Goal: Task Accomplishment & Management: Complete application form

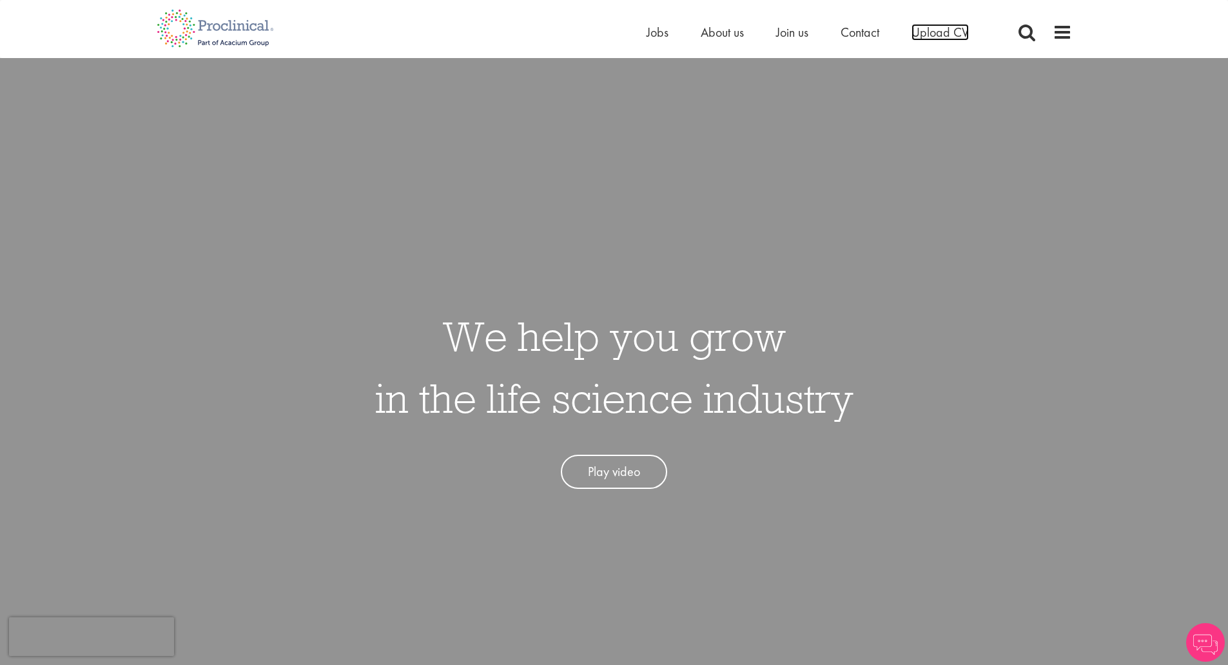
click at [941, 35] on span "Upload CV" at bounding box center [940, 32] width 57 height 17
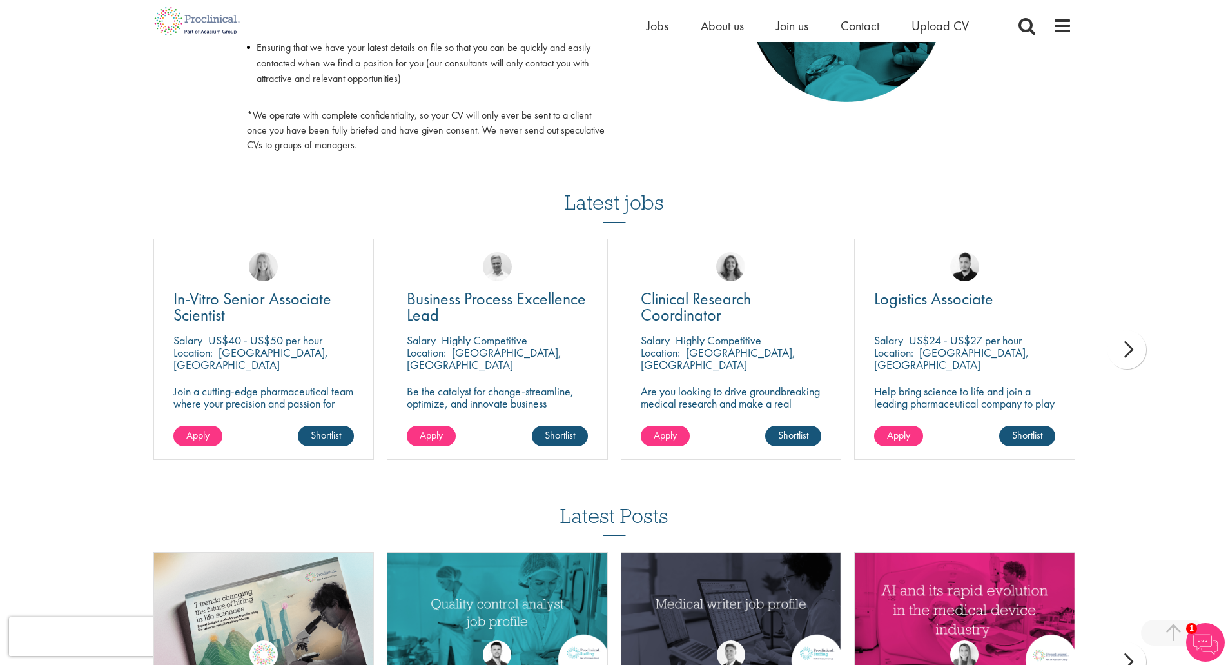
scroll to position [774, 0]
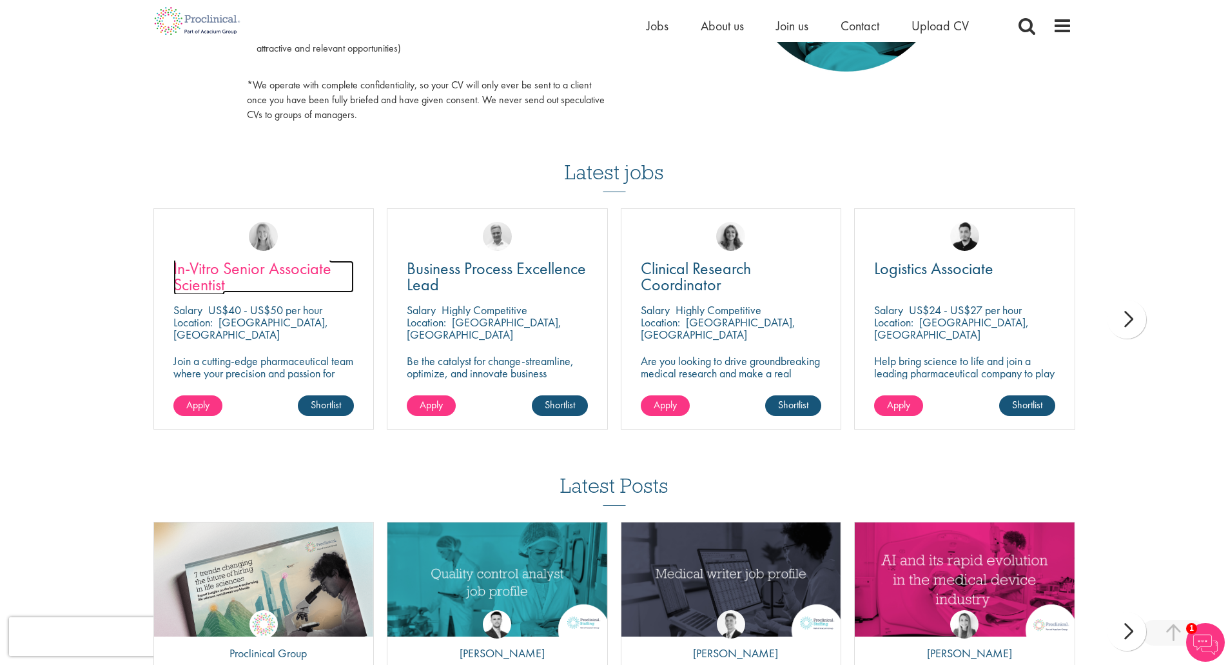
click at [246, 266] on span "In-Vitro Senior Associate Scientist" at bounding box center [252, 276] width 158 height 38
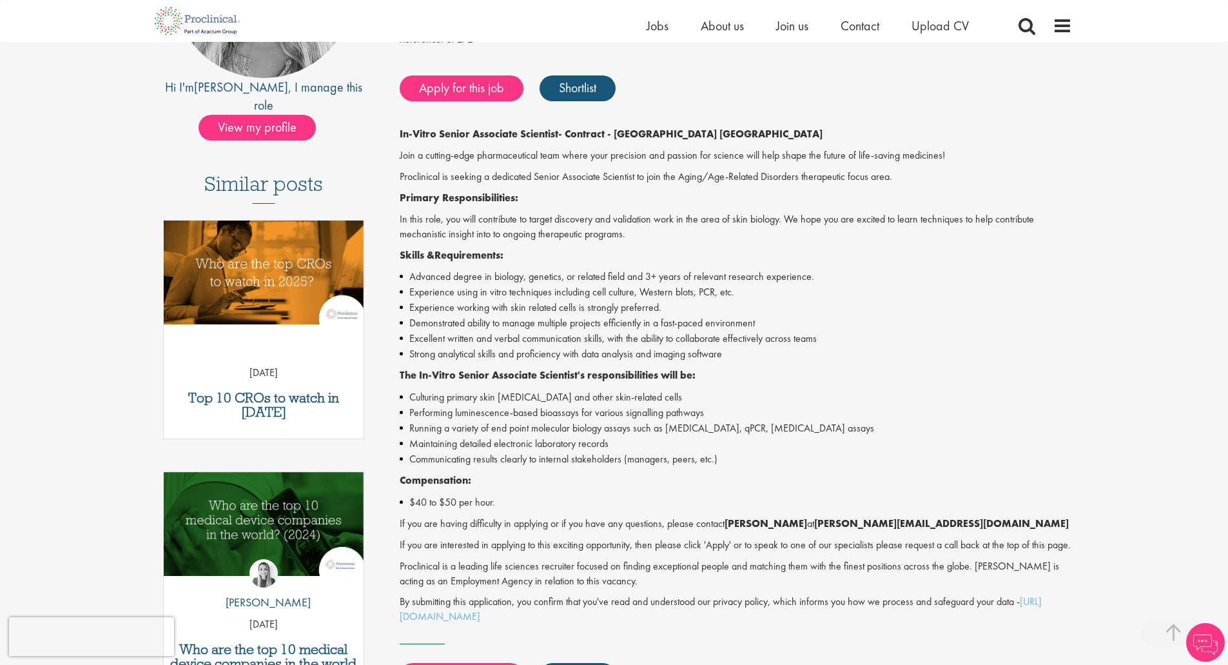
scroll to position [258, 0]
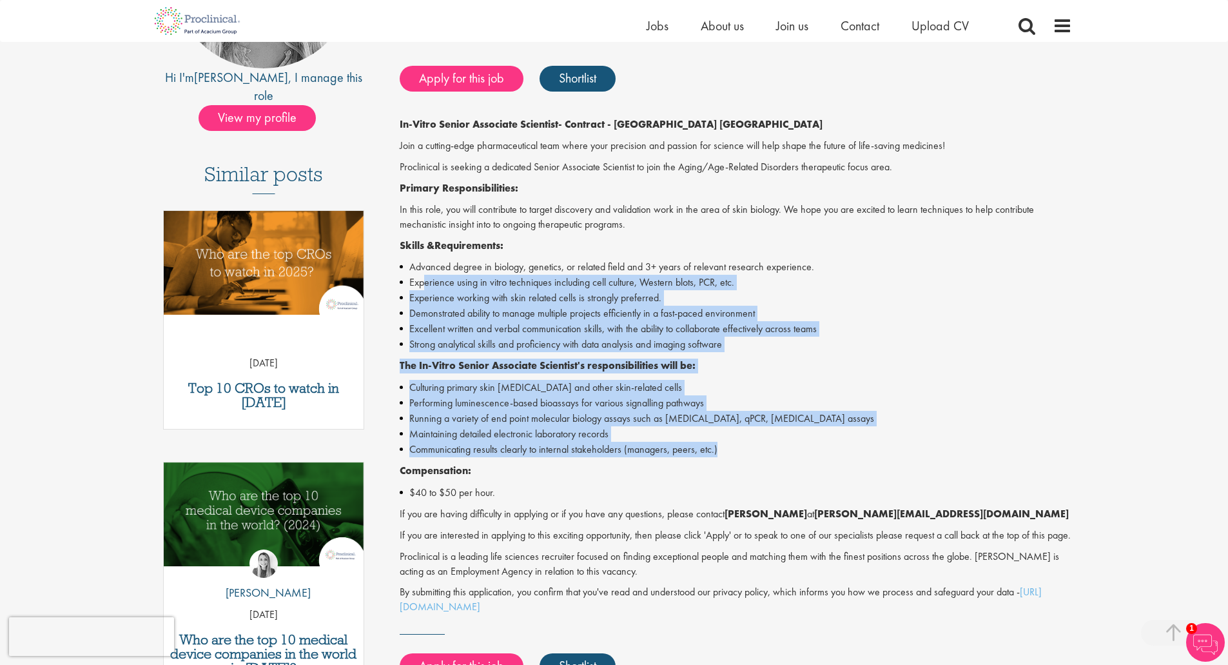
drag, startPoint x: 716, startPoint y: 446, endPoint x: 425, endPoint y: 280, distance: 335.2
click at [425, 280] on div "In-Vitro Senior Associate Scientist - Contract - Tarrytown [GEOGRAPHIC_DATA] Jo…" at bounding box center [736, 365] width 672 height 497
click at [968, 370] on p "The In-Vitro Senior Associate Scientist's responsibilities will be:" at bounding box center [736, 365] width 672 height 15
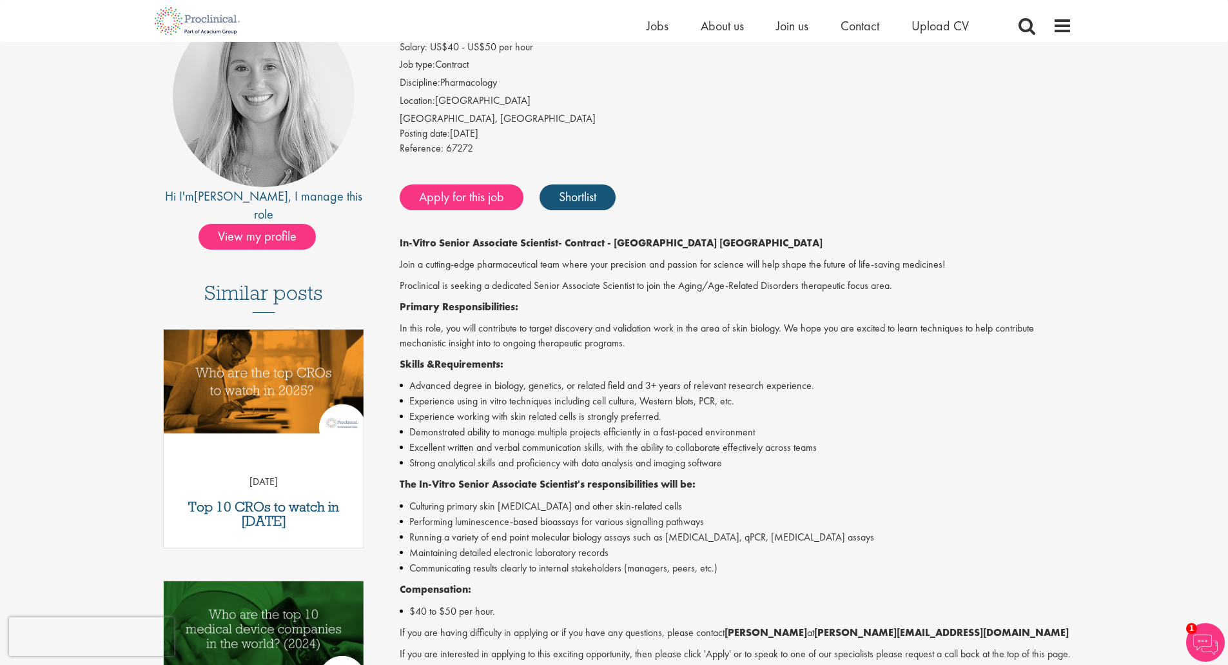
scroll to position [0, 0]
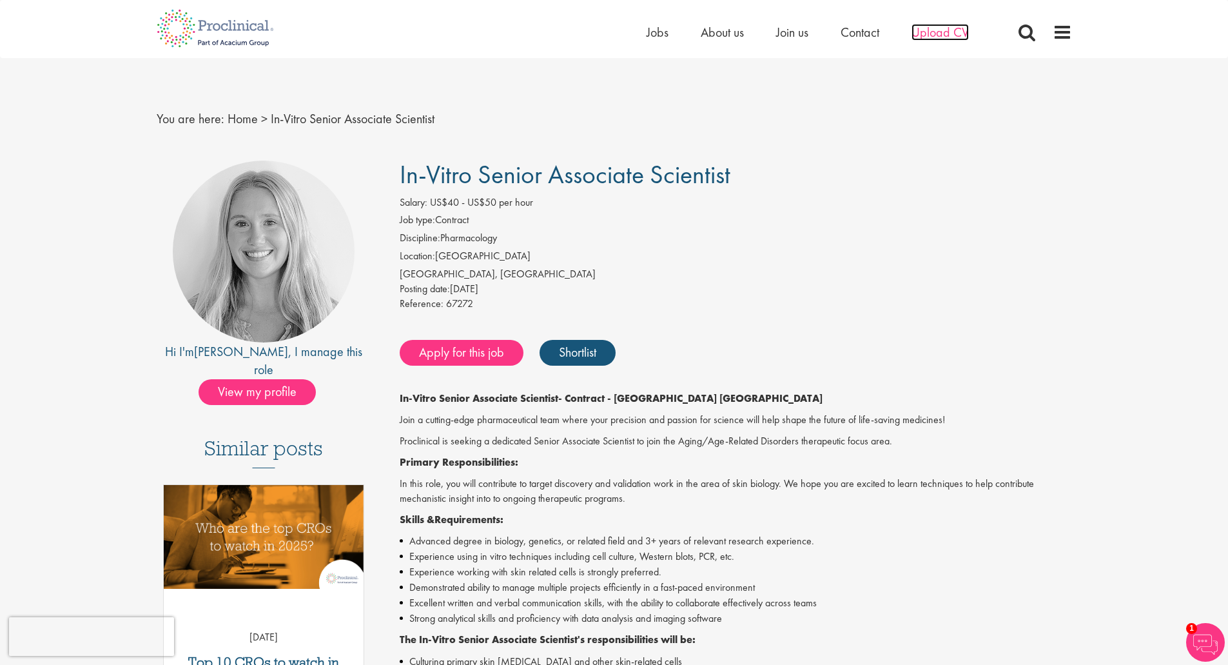
click at [948, 37] on span "Upload CV" at bounding box center [940, 32] width 57 height 17
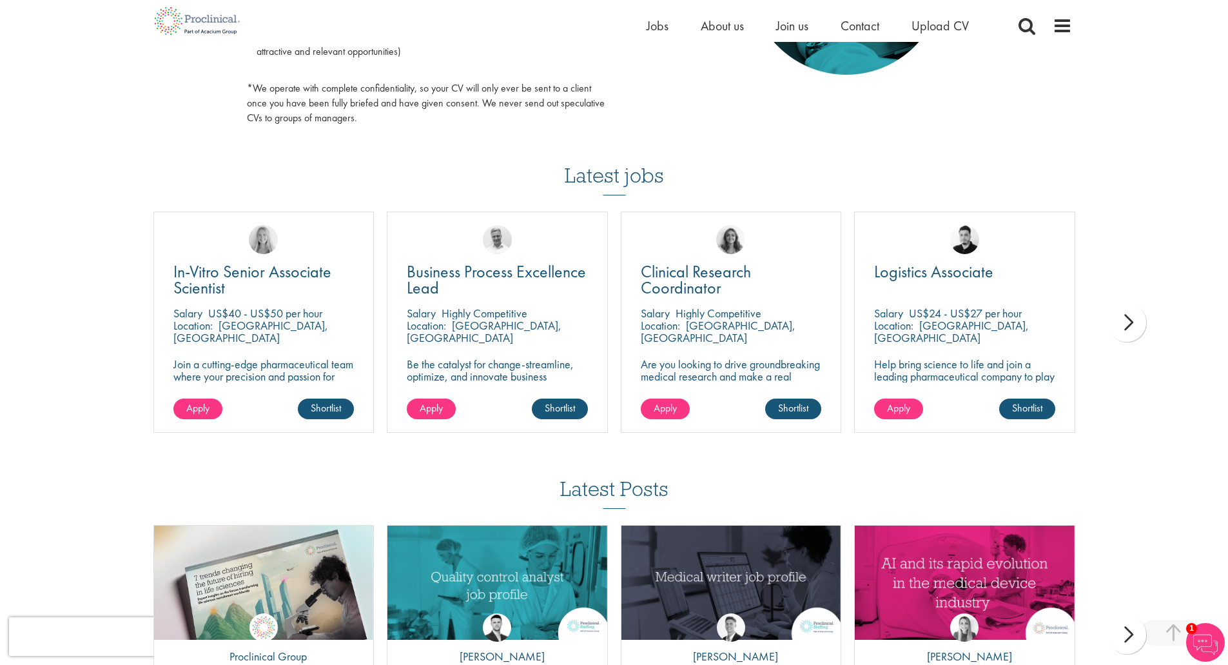
scroll to position [774, 0]
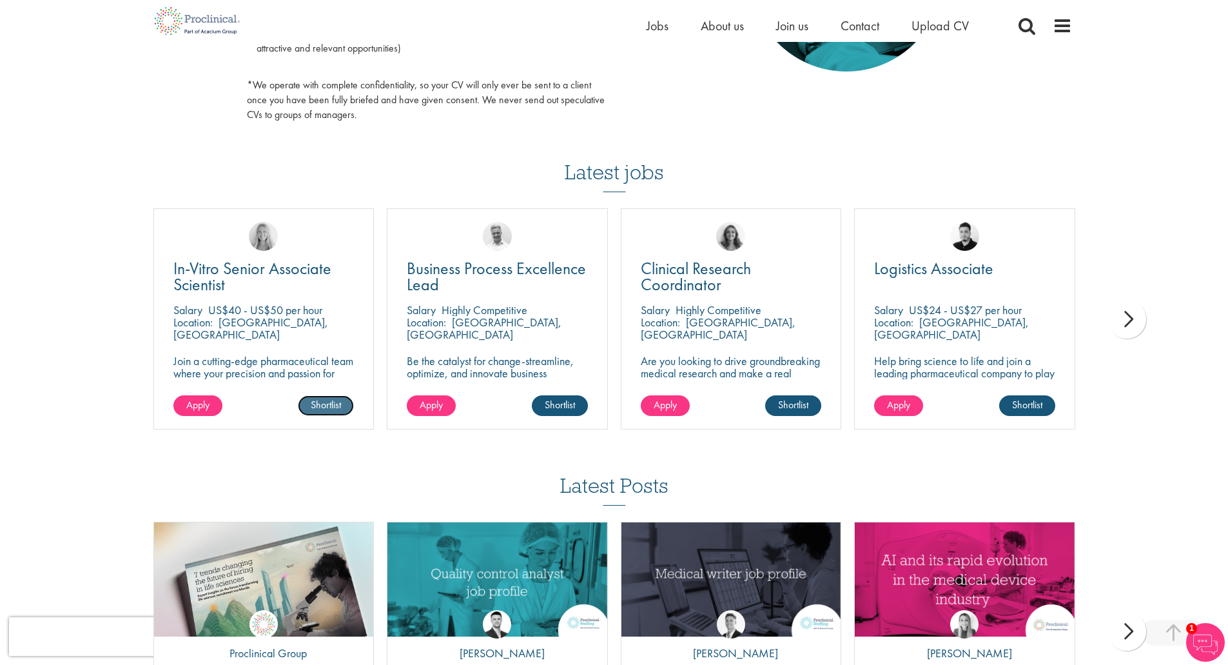
click at [326, 407] on link "Shortlist" at bounding box center [326, 405] width 56 height 21
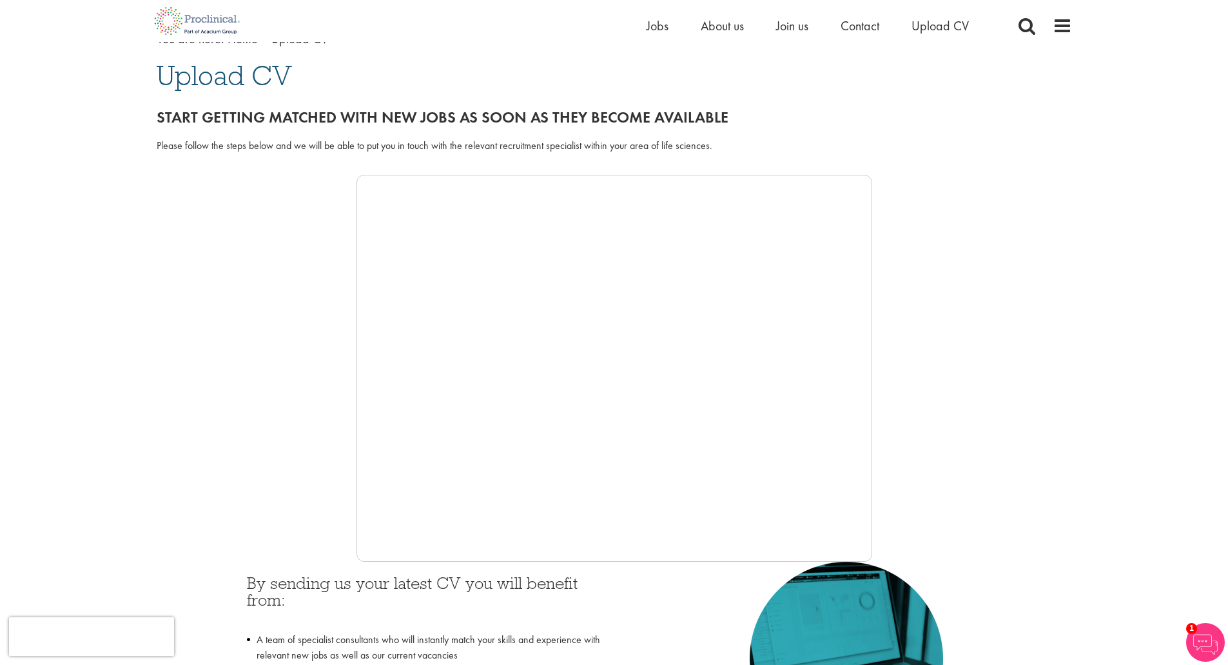
scroll to position [64, 0]
